Goal: Task Accomplishment & Management: Manage account settings

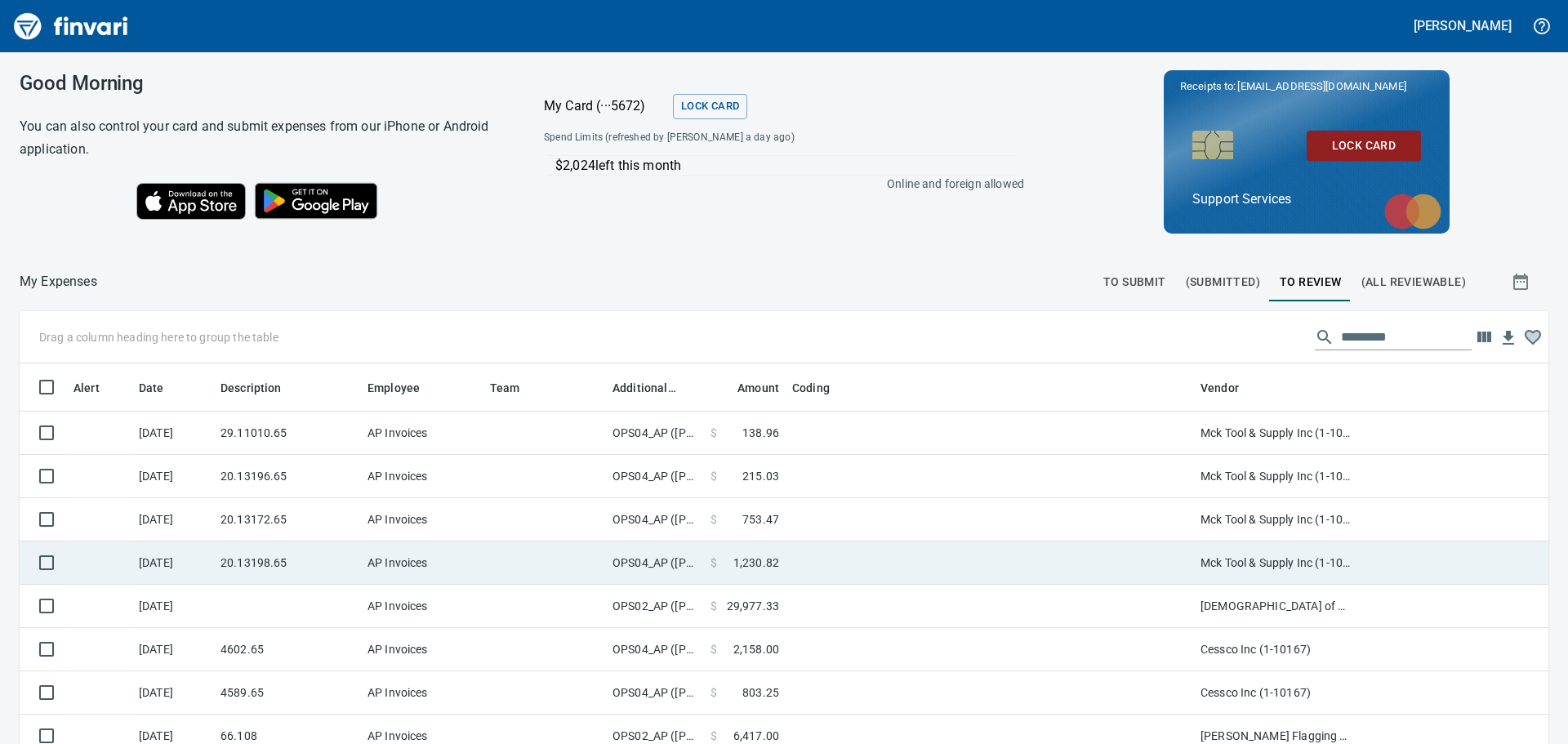
click at [995, 573] on td at bounding box center [990, 563] width 409 height 43
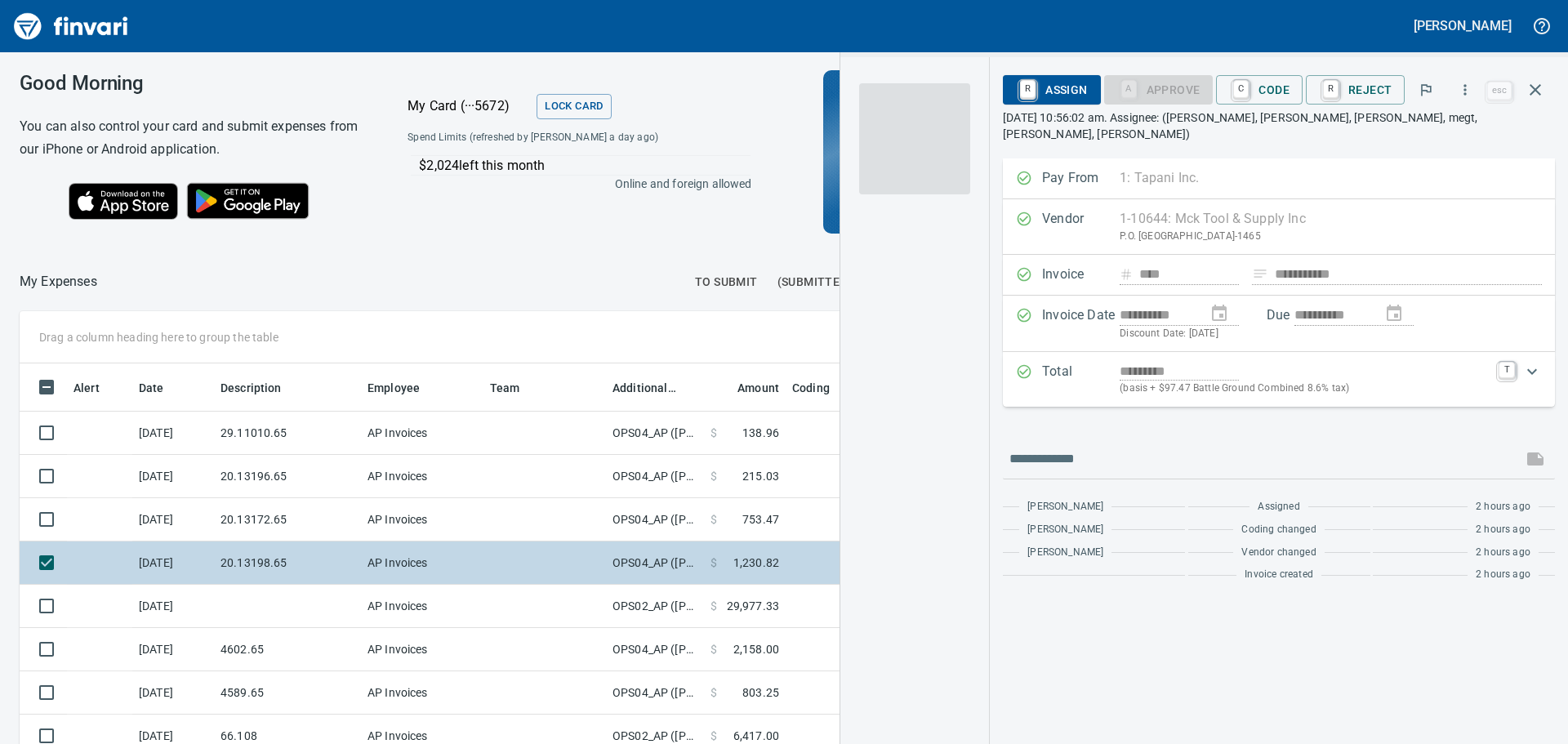
scroll to position [540, 1084]
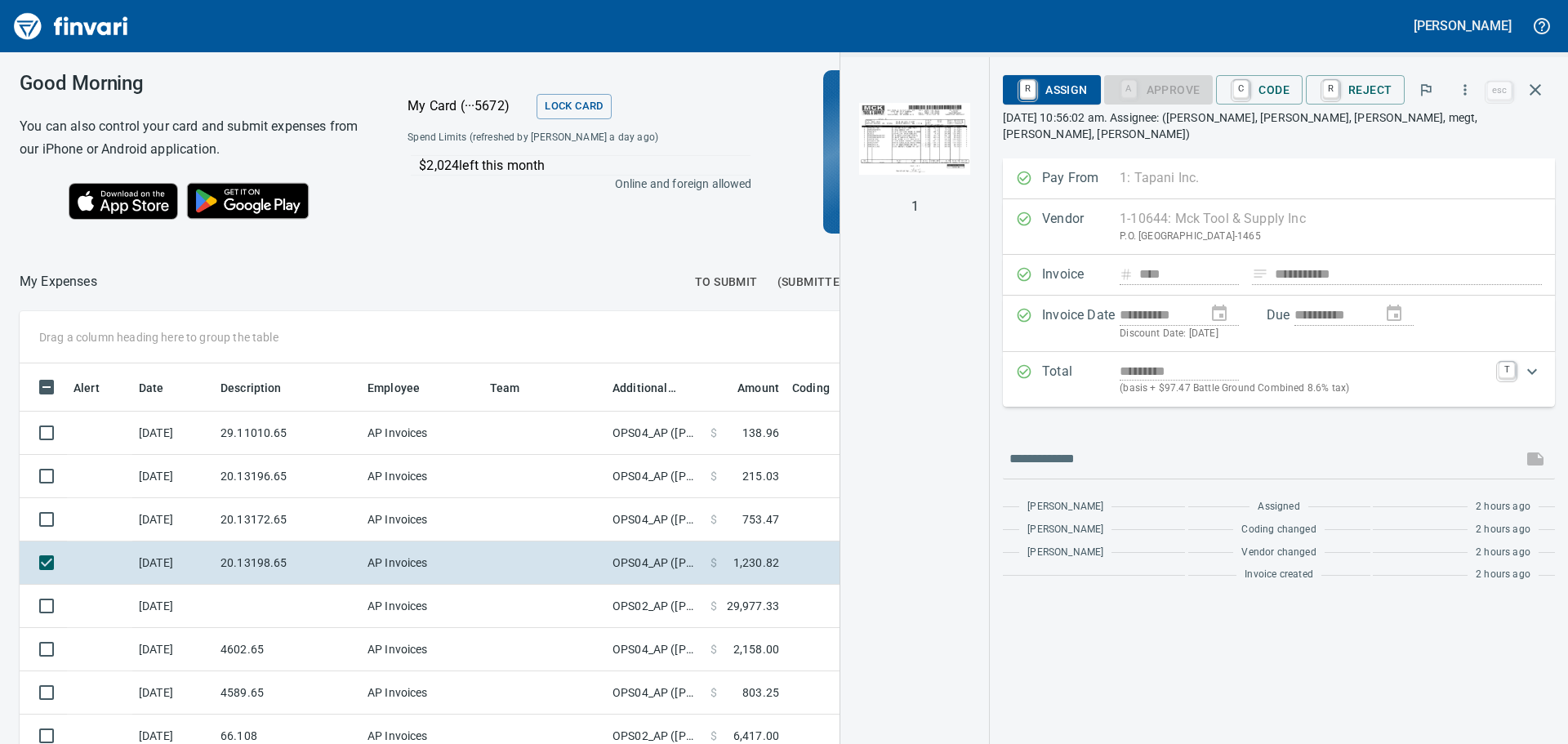
click at [926, 157] on img "button" at bounding box center [915, 139] width 111 height 111
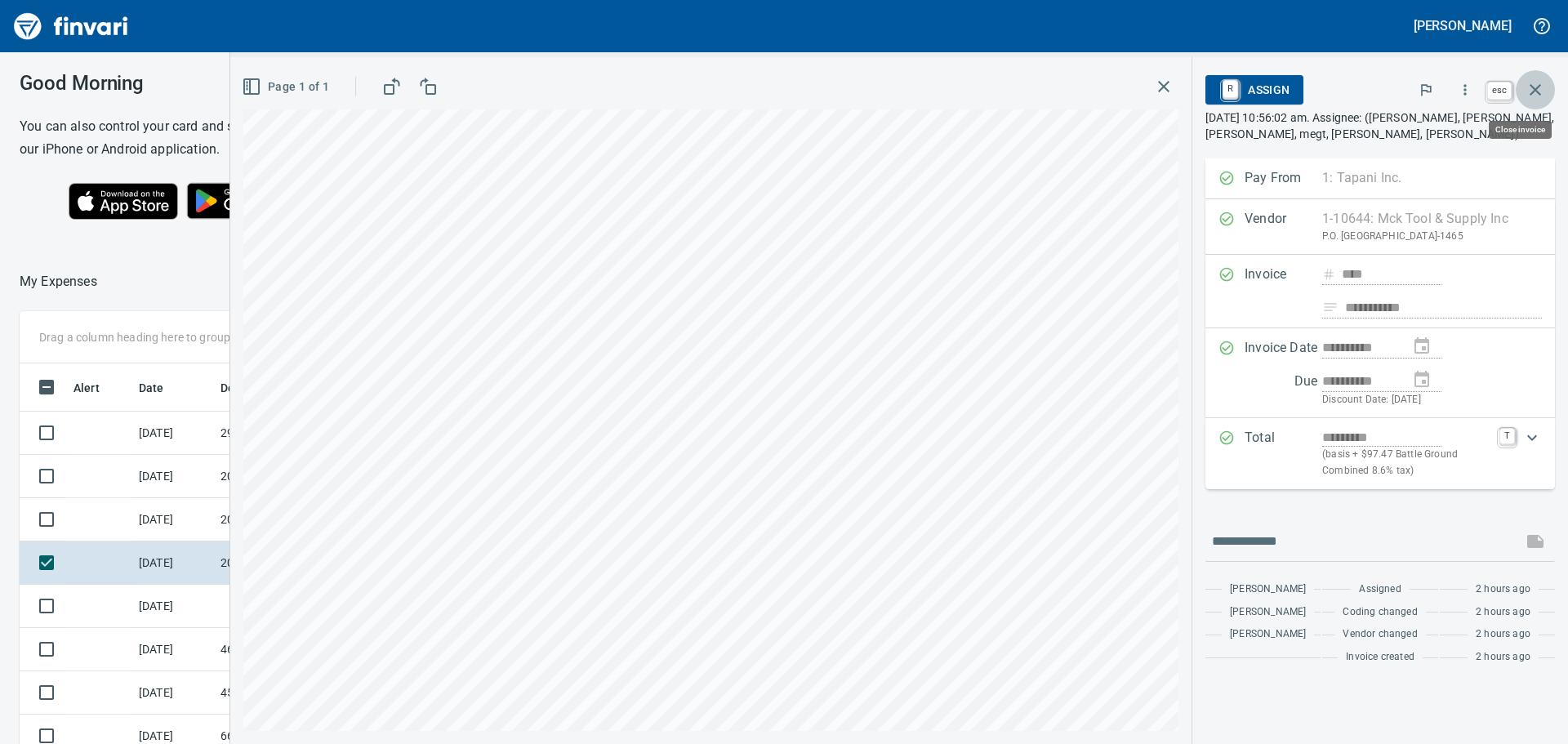
click at [1543, 79] on button "button" at bounding box center [1536, 90] width 39 height 39
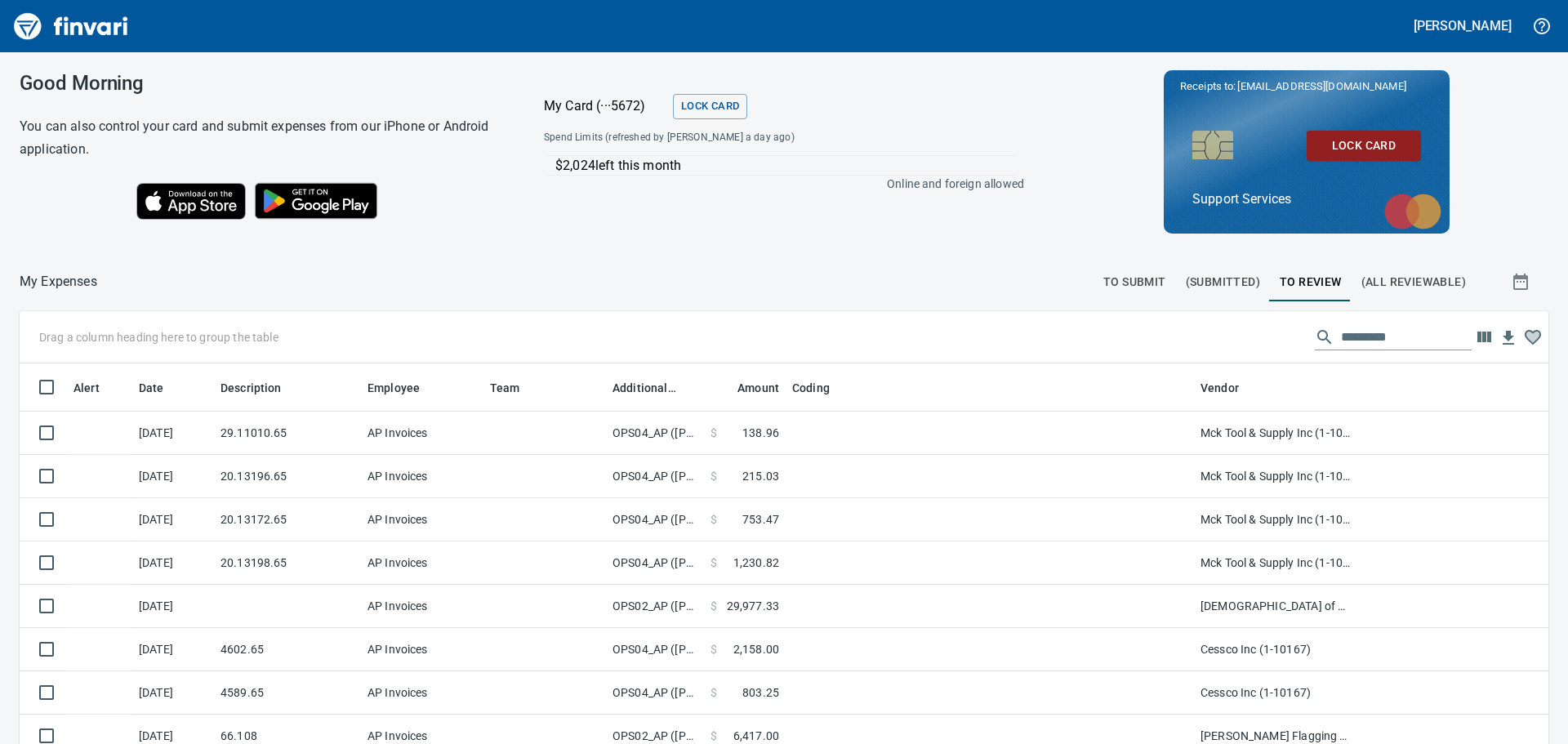
scroll to position [552, 1492]
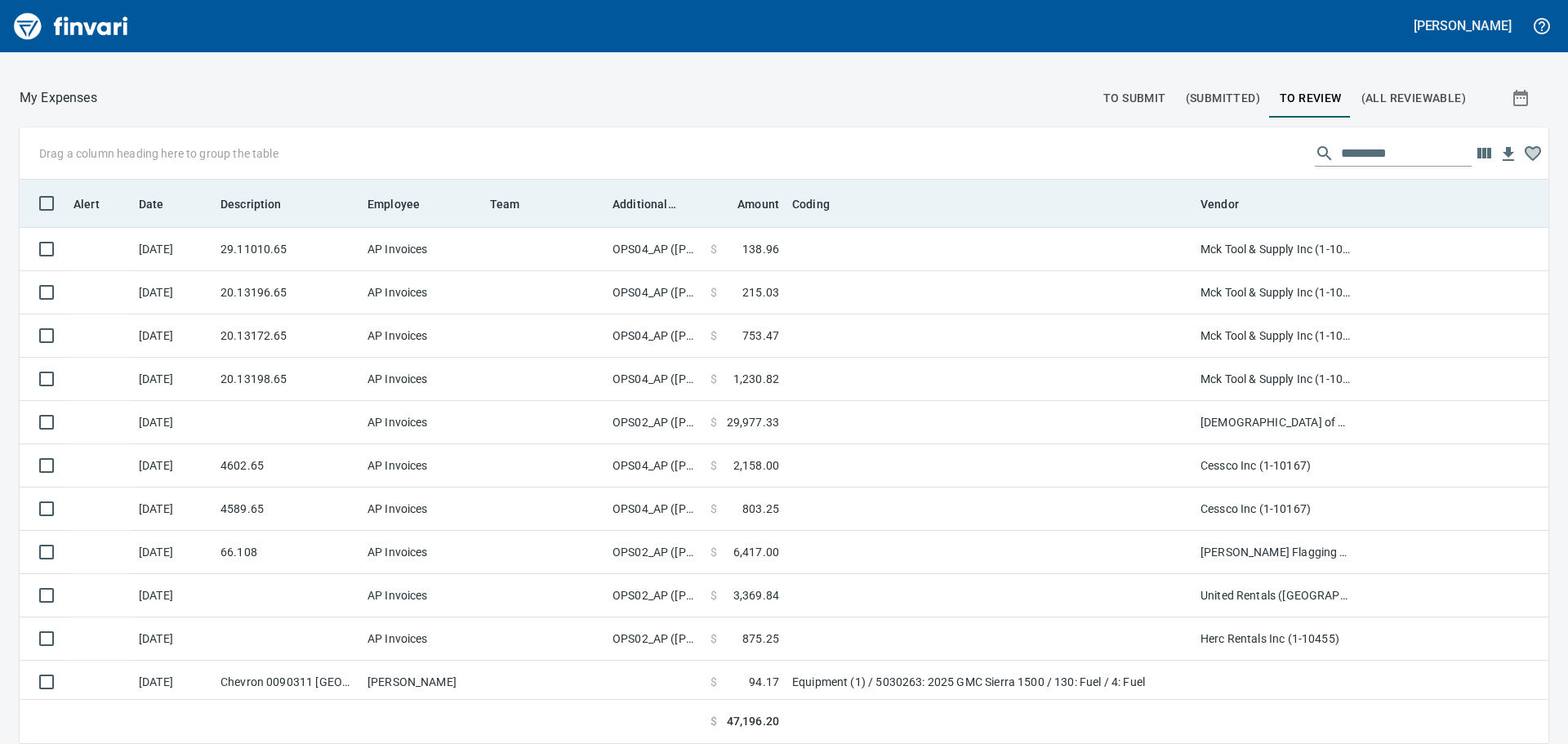
click at [647, 217] on th "Additional Reviewer" at bounding box center [654, 203] width 98 height 48
click at [647, 204] on span "Additional Reviewer" at bounding box center [644, 204] width 64 height 20
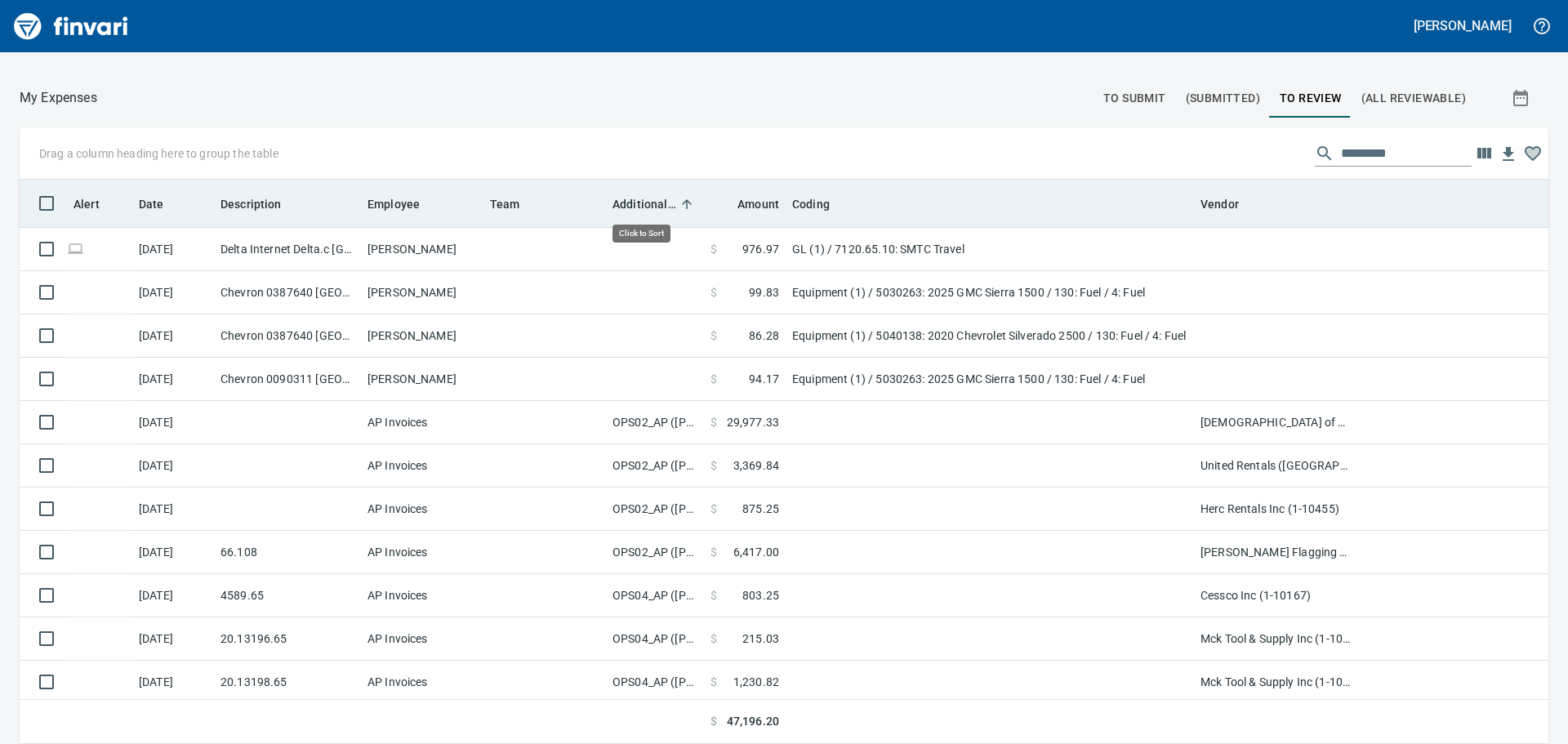
click at [647, 204] on span "Additional Reviewer" at bounding box center [644, 204] width 64 height 20
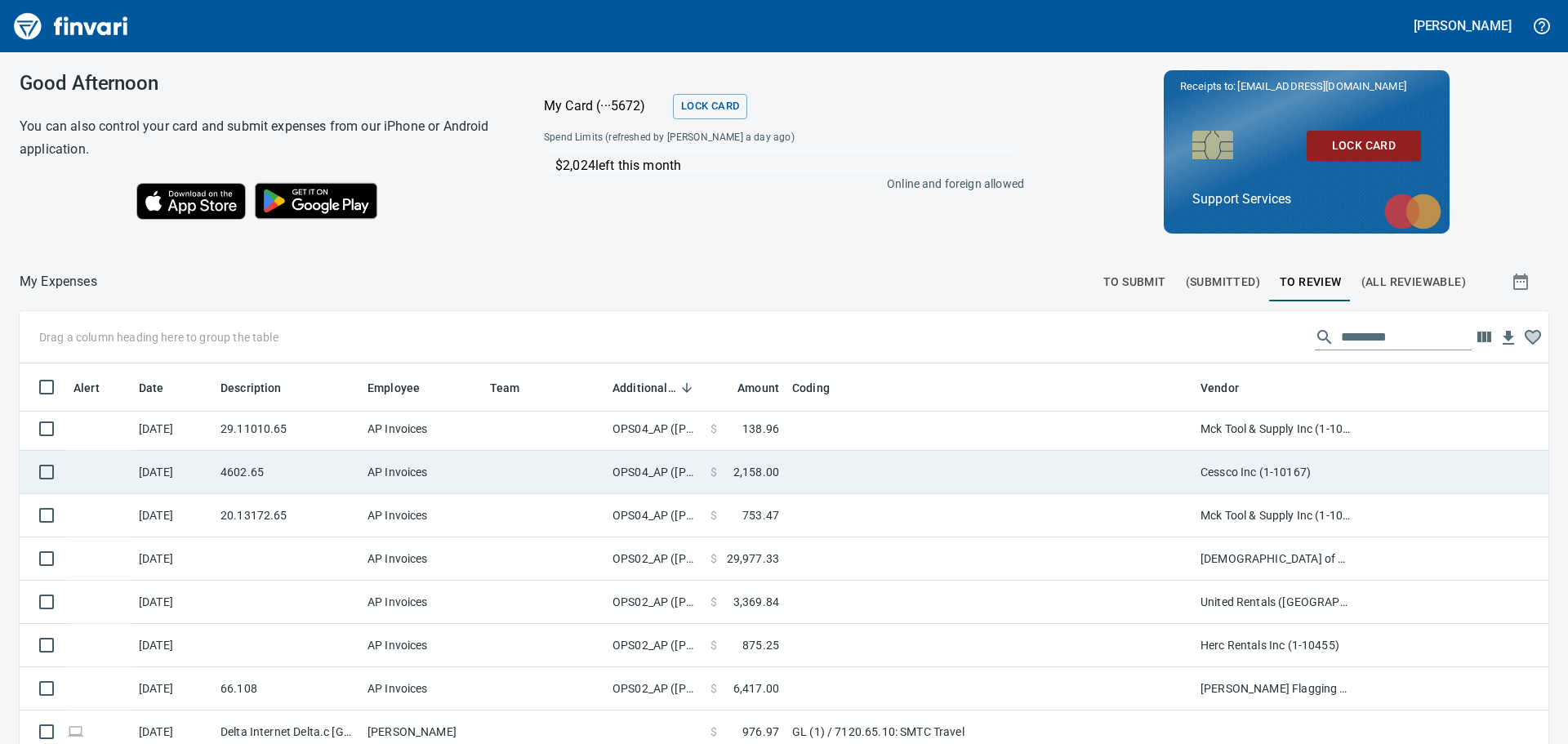
scroll to position [163, 0]
